Goal: Transaction & Acquisition: Book appointment/travel/reservation

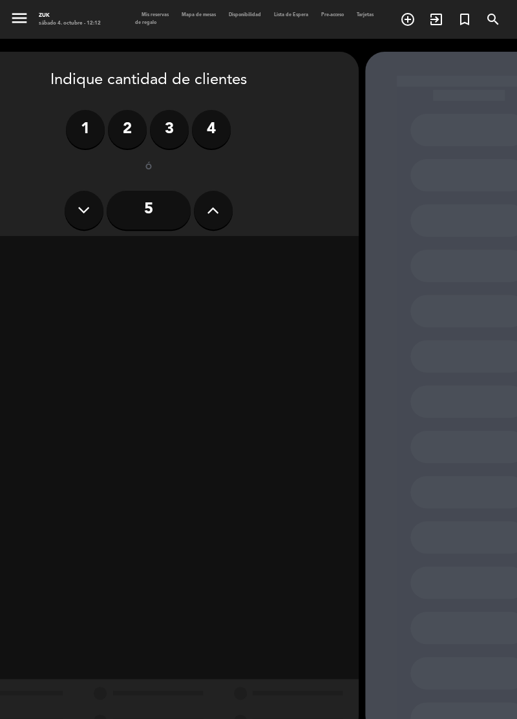
click at [116, 128] on label "2" at bounding box center [127, 129] width 39 height 39
click at [240, 251] on div "Cena" at bounding box center [249, 255] width 199 height 26
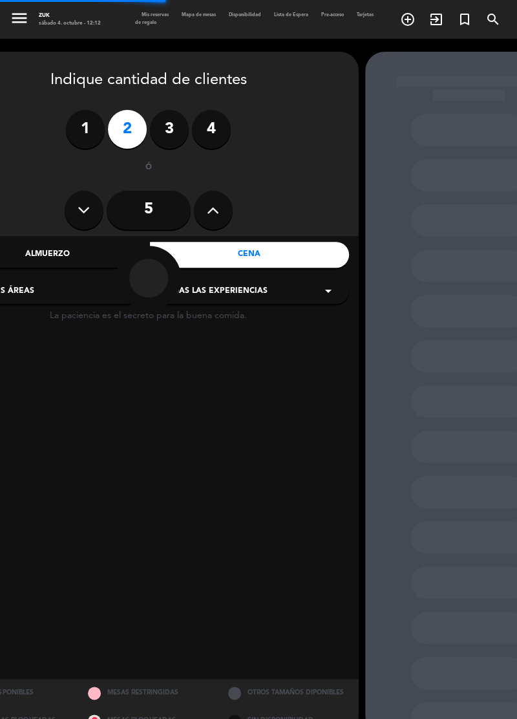
click at [315, 284] on div "Todas las experiencias arrow_drop_down" at bounding box center [249, 291] width 200 height 26
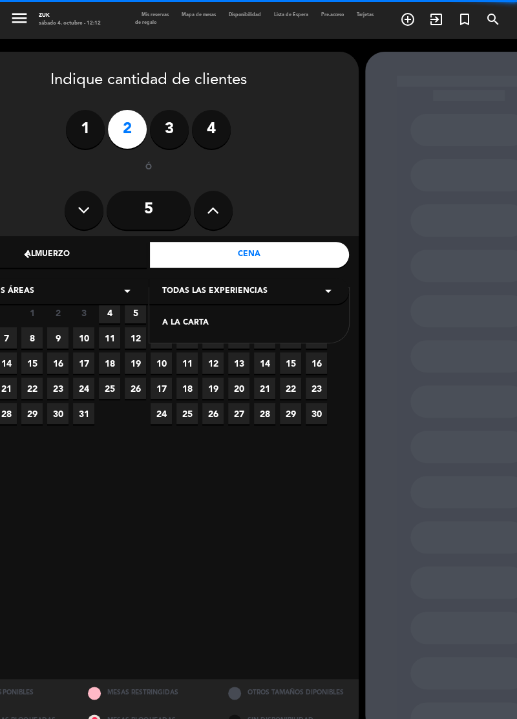
click at [270, 329] on div "A LA CARTA" at bounding box center [249, 323] width 174 height 13
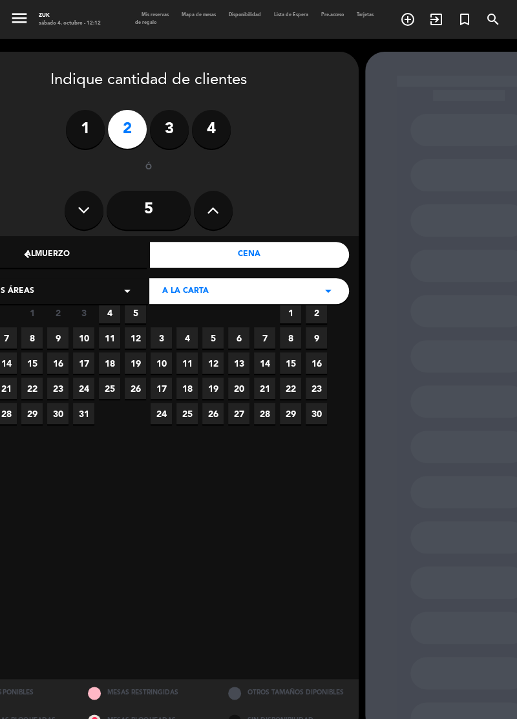
click at [110, 314] on span "4" at bounding box center [109, 312] width 21 height 21
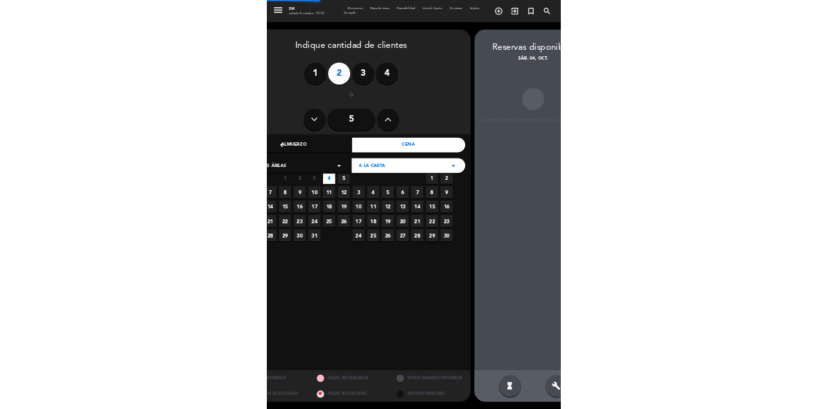
scroll to position [0, 55]
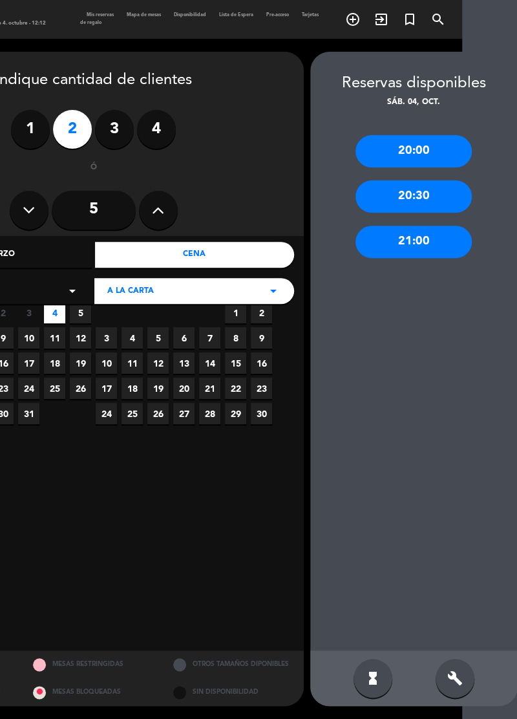
click at [433, 180] on div "20:30" at bounding box center [414, 196] width 116 height 32
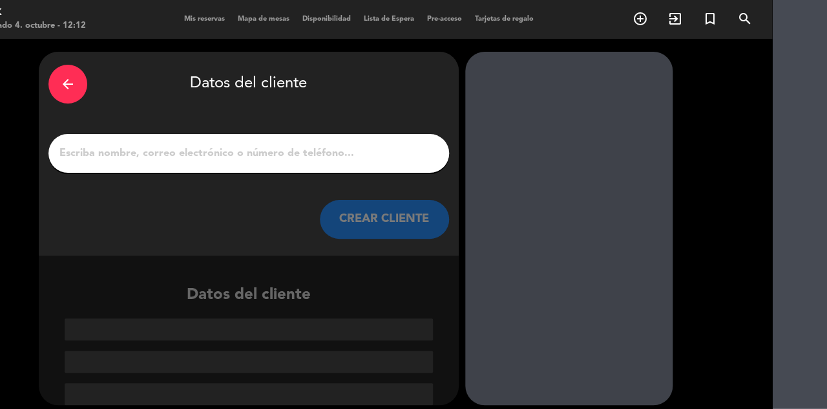
click at [103, 144] on input "1" at bounding box center [248, 153] width 381 height 18
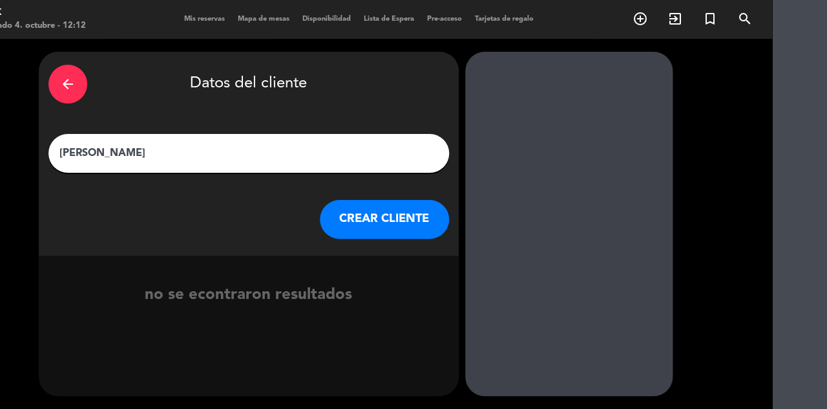
type input "[PERSON_NAME]"
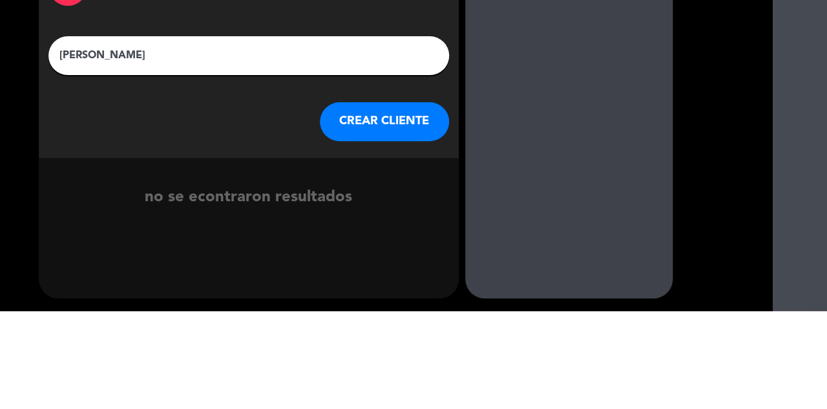
click at [411, 200] on button "CREAR CLIENTE" at bounding box center [384, 219] width 129 height 39
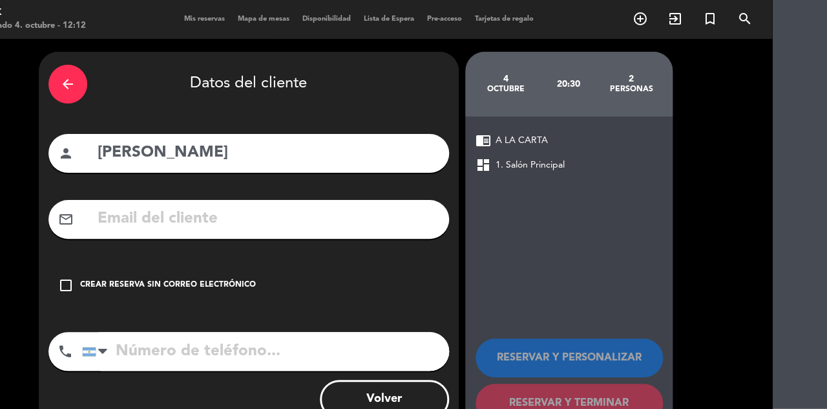
click at [69, 277] on icon "check_box_outline_blank" at bounding box center [66, 285] width 16 height 16
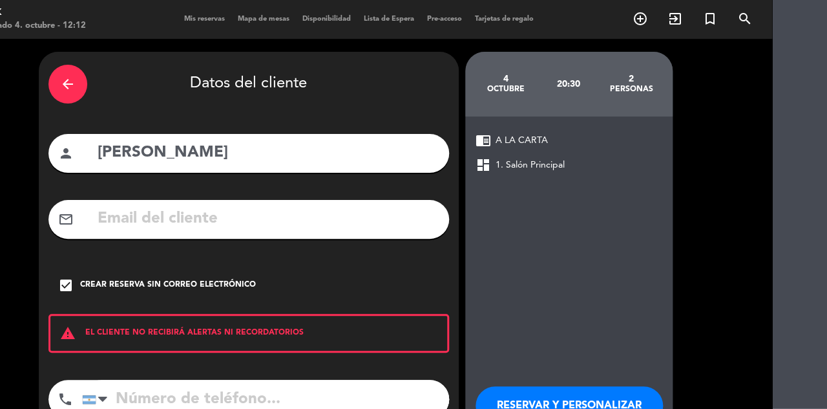
click at [246, 379] on input "tel" at bounding box center [265, 398] width 367 height 39
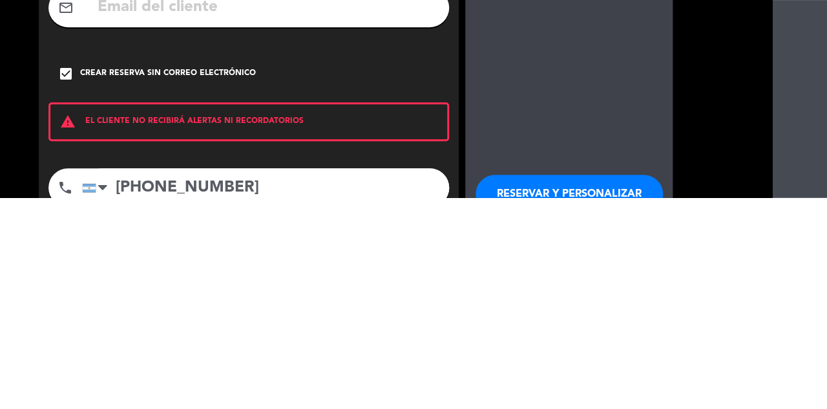
scroll to position [28, 55]
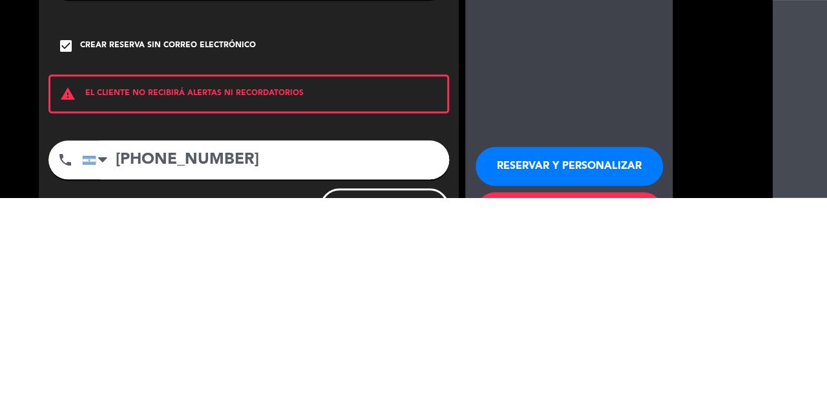
type input "[PHONE_NUMBER]"
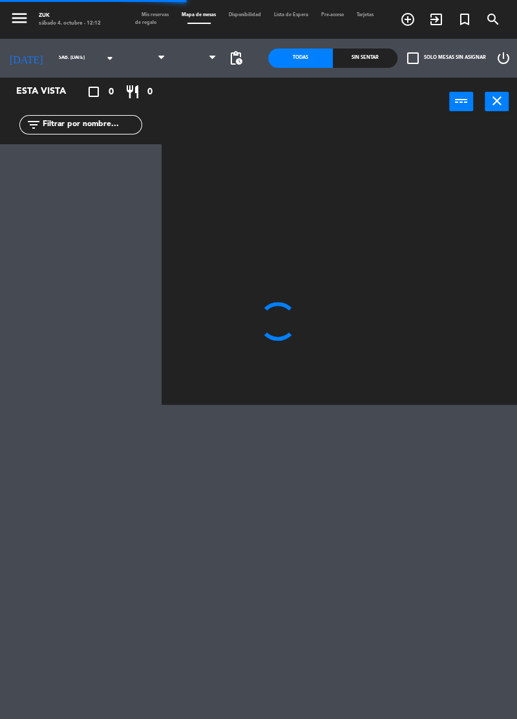
scroll to position [0, 0]
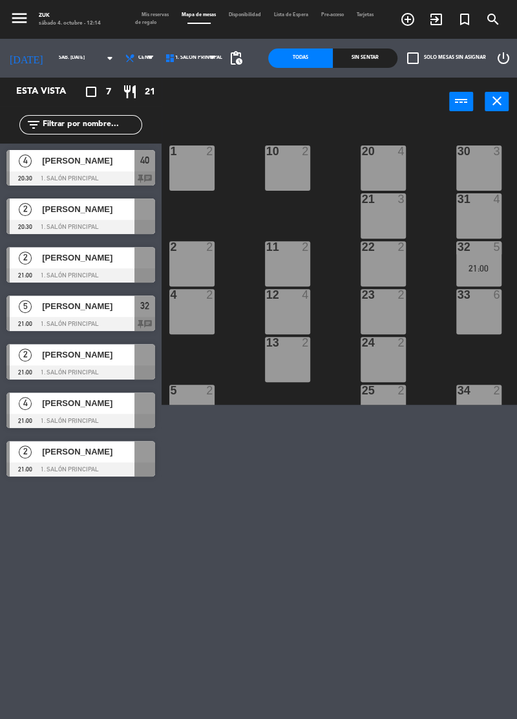
click at [409, 21] on icon "add_circle_outline" at bounding box center [408, 20] width 16 height 16
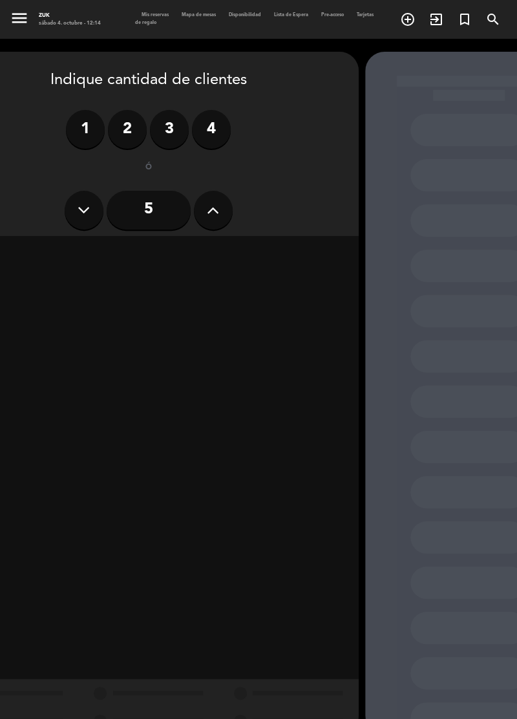
click at [198, 110] on label "4" at bounding box center [211, 129] width 39 height 39
click at [246, 242] on div "Cena" at bounding box center [249, 255] width 199 height 26
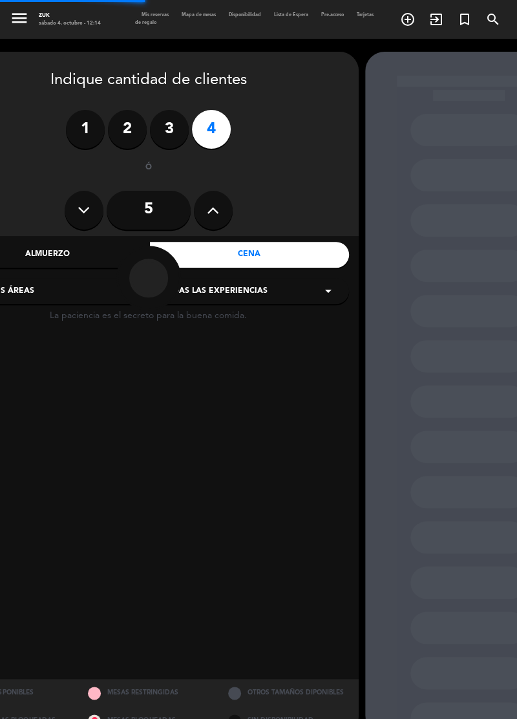
click at [293, 278] on div "Todas las experiencias arrow_drop_down" at bounding box center [249, 291] width 200 height 26
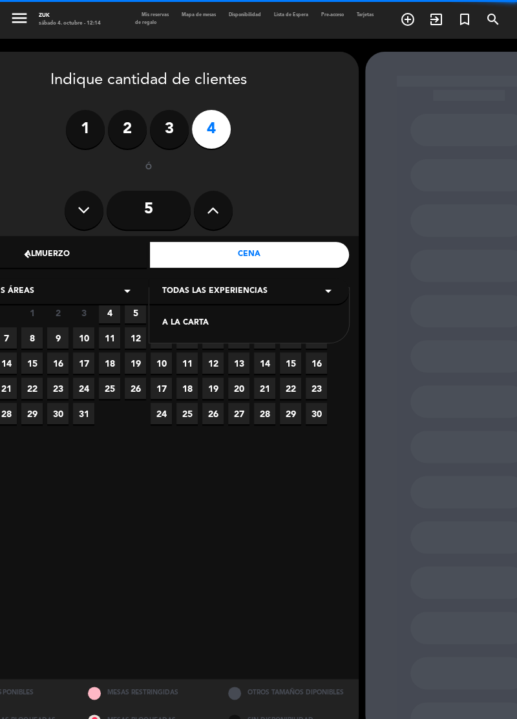
click at [272, 317] on div "A LA CARTA" at bounding box center [249, 323] width 174 height 13
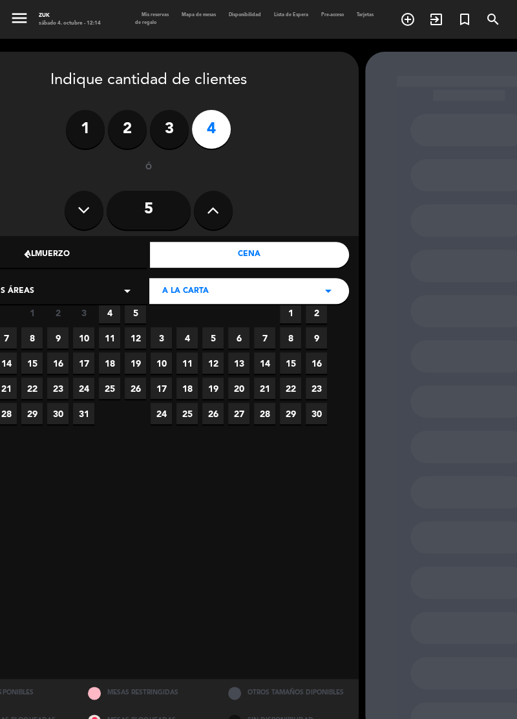
click at [114, 302] on span "4" at bounding box center [109, 312] width 21 height 21
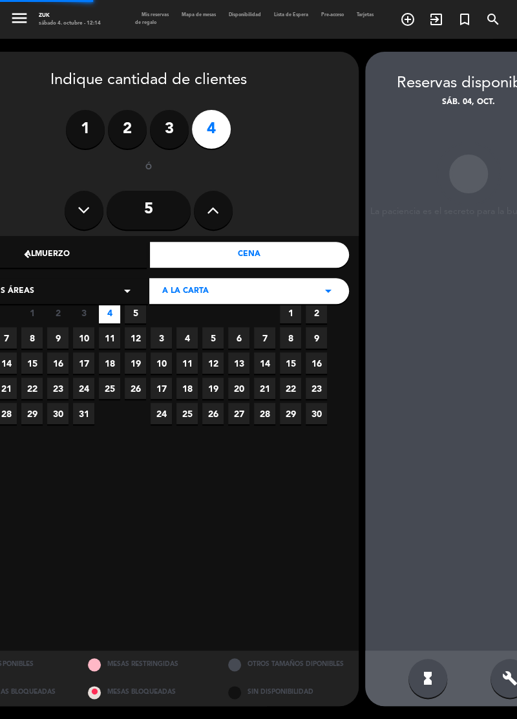
scroll to position [52, 0]
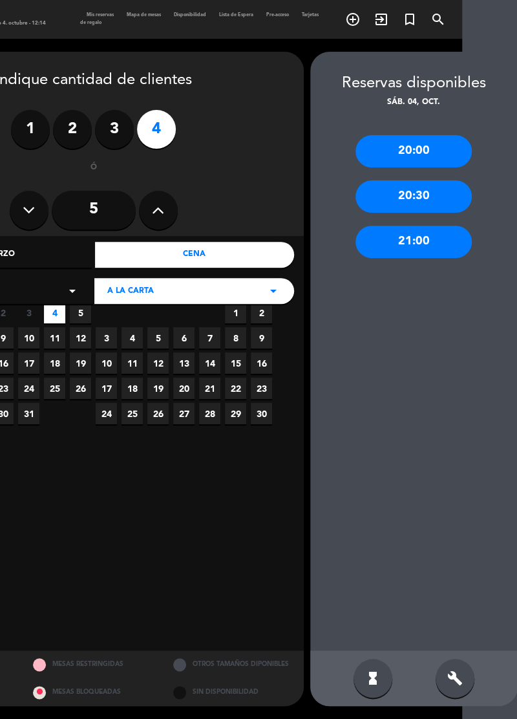
click at [441, 226] on div "21:00" at bounding box center [414, 242] width 116 height 32
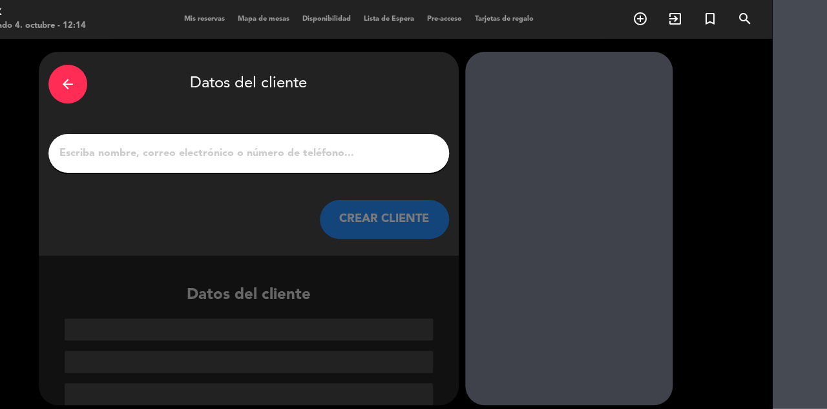
click at [112, 144] on input "1" at bounding box center [248, 153] width 381 height 18
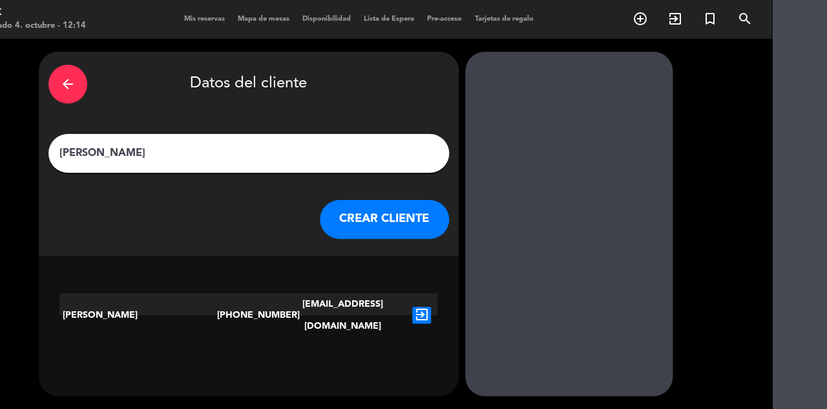
type input "[PERSON_NAME]"
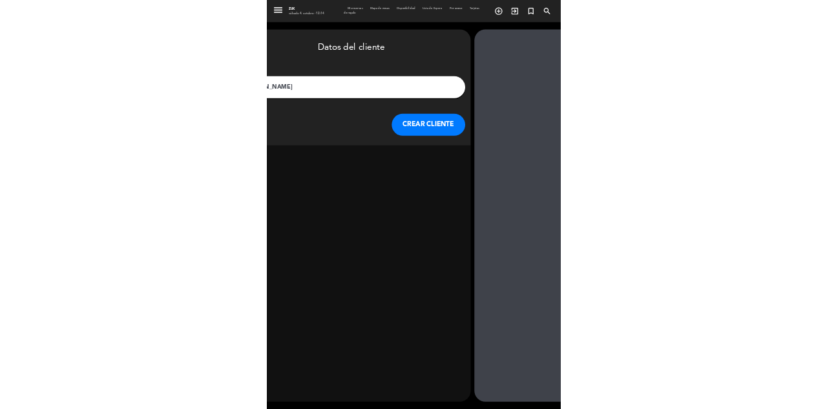
scroll to position [62, 0]
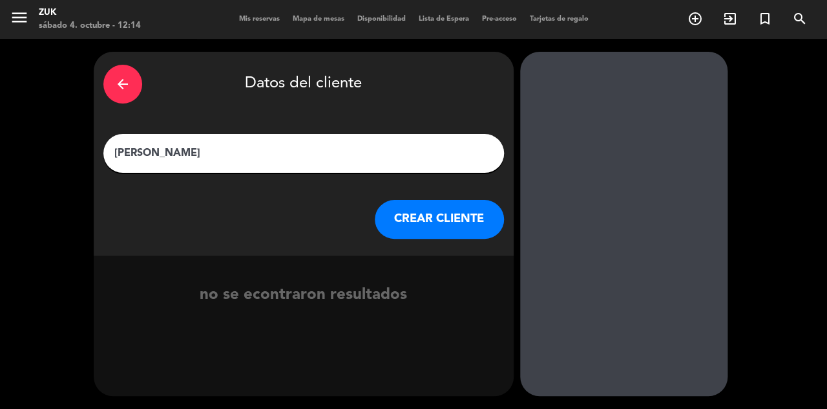
click at [442, 200] on button "CREAR CLIENTE" at bounding box center [439, 219] width 129 height 39
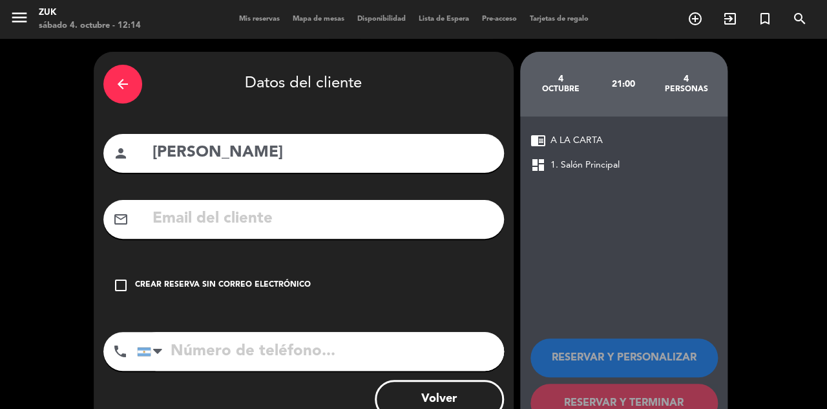
click at [120, 277] on icon "check_box_outline_blank" at bounding box center [121, 285] width 16 height 16
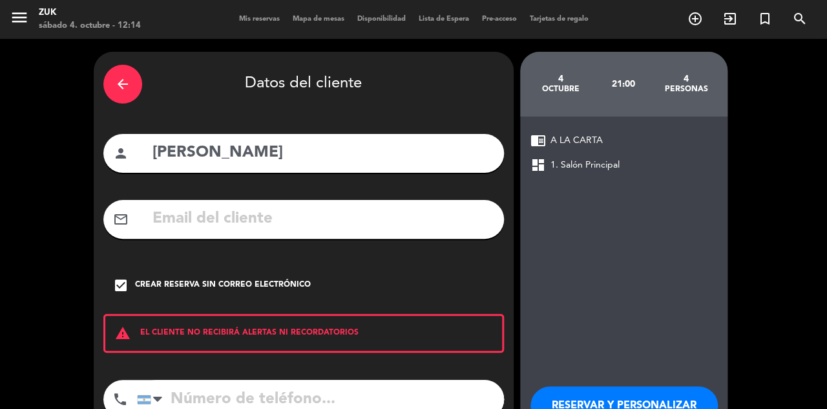
click at [307, 379] on input "tel" at bounding box center [320, 398] width 367 height 39
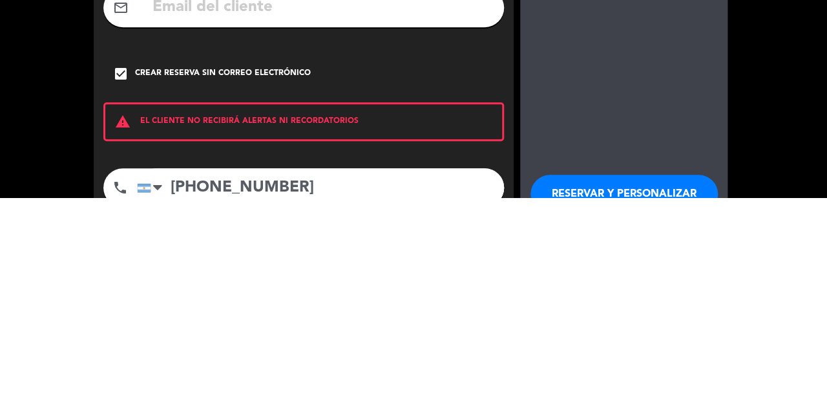
scroll to position [28, 0]
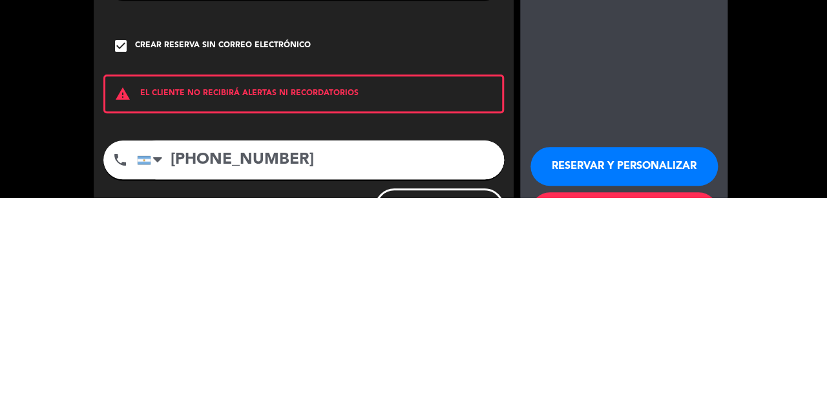
type input "[PHONE_NUMBER]"
